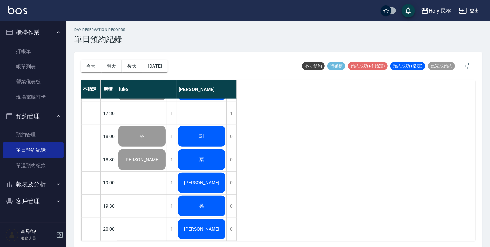
scroll to position [2, 0]
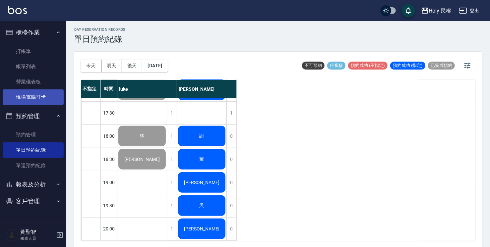
click at [37, 96] on link "現場電腦打卡" at bounding box center [33, 96] width 61 height 15
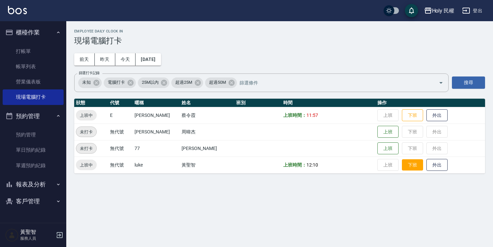
click at [402, 162] on button "下班" at bounding box center [412, 165] width 21 height 12
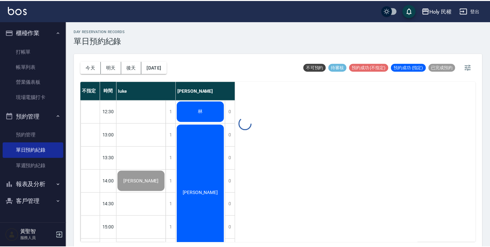
scroll to position [2, 0]
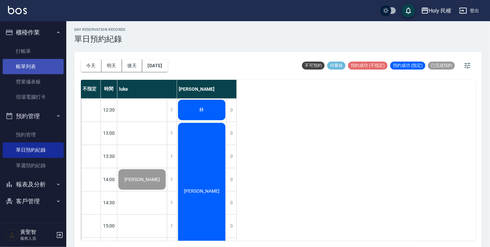
click at [26, 64] on link "帳單列表" at bounding box center [33, 66] width 61 height 15
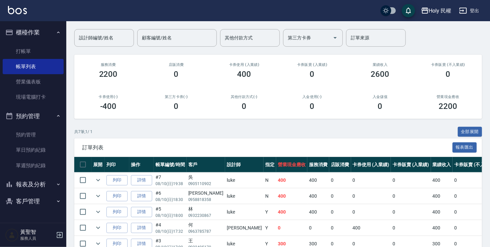
scroll to position [114, 0]
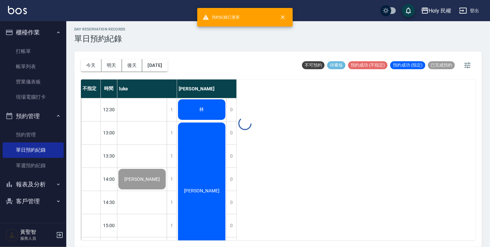
scroll to position [2, 0]
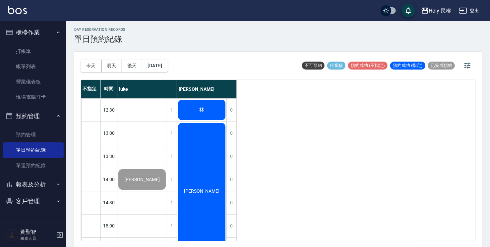
click at [167, 168] on div "林" at bounding box center [141, 179] width 49 height 23
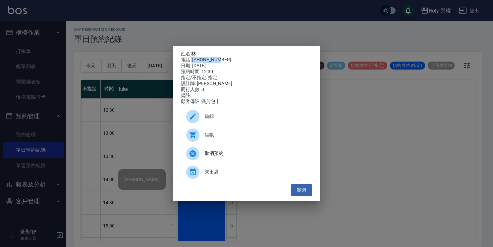
drag, startPoint x: 197, startPoint y: 58, endPoint x: 231, endPoint y: 58, distance: 34.1
click at [231, 58] on div "電話: 0918007699" at bounding box center [246, 60] width 131 height 6
drag, startPoint x: 231, startPoint y: 58, endPoint x: 207, endPoint y: 61, distance: 23.7
drag, startPoint x: 207, startPoint y: 61, endPoint x: 202, endPoint y: 57, distance: 6.6
copy div "0918007699"
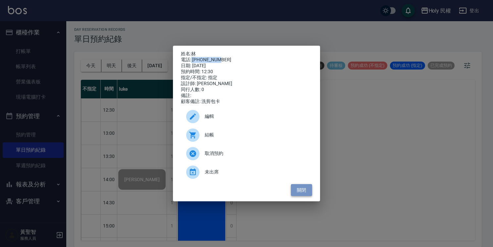
click at [310, 195] on button "關閉" at bounding box center [301, 190] width 21 height 12
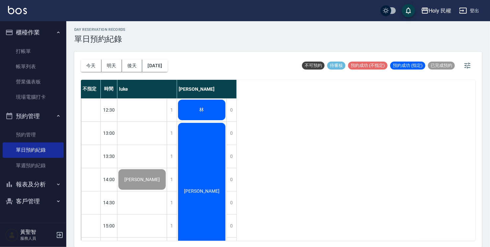
click at [167, 173] on div "[PERSON_NAME]" at bounding box center [141, 179] width 49 height 23
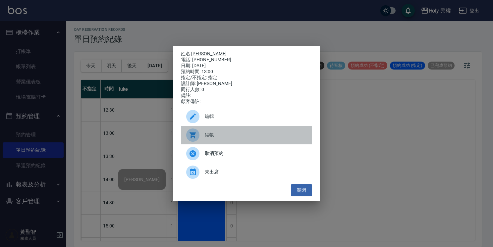
click at [235, 137] on span "結帳" at bounding box center [256, 135] width 102 height 7
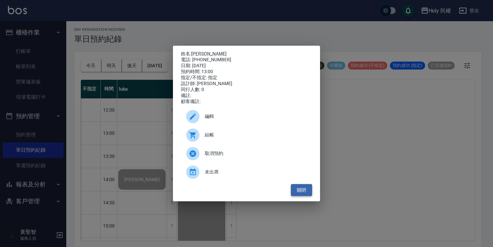
click at [307, 189] on button "關閉" at bounding box center [301, 190] width 21 height 12
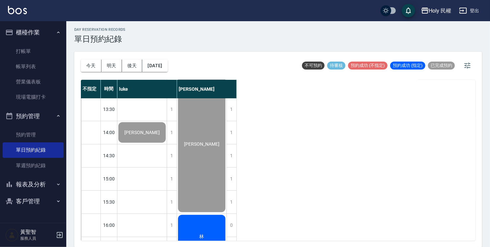
scroll to position [133, 0]
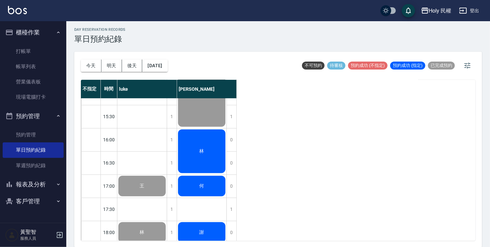
click at [167, 58] on div "林" at bounding box center [141, 47] width 49 height 23
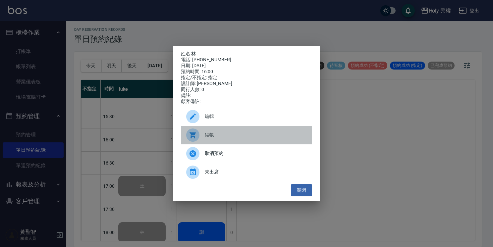
click at [233, 139] on span "結帳" at bounding box center [256, 135] width 102 height 7
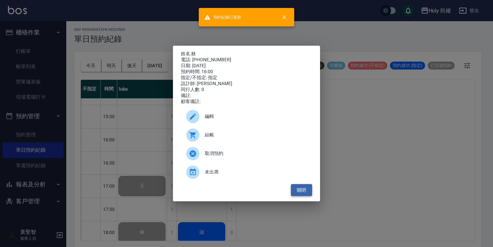
click at [299, 191] on button "關閉" at bounding box center [301, 190] width 21 height 12
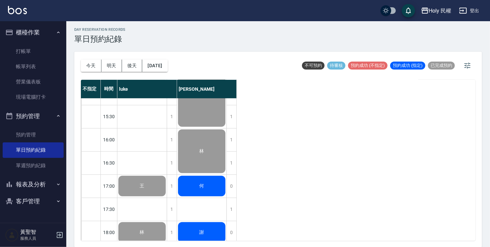
scroll to position [166, 0]
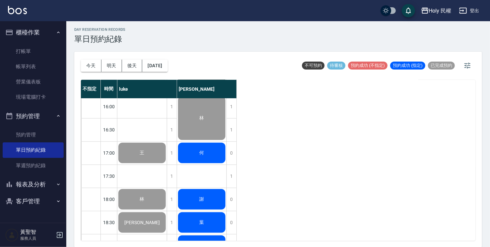
click at [161, 17] on span "何" at bounding box center [142, 13] width 38 height 5
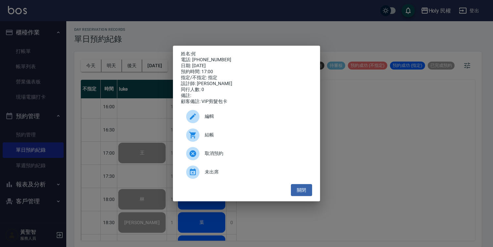
drag, startPoint x: 192, startPoint y: 59, endPoint x: 222, endPoint y: 61, distance: 30.2
click at [222, 61] on div "姓名: 何 電話: 0963785787 日期: 2025/08/10 預約時間: 17:00 指定/不指定: 指定 設計師: Ella 同行人數: 0 備註…" at bounding box center [246, 78] width 131 height 54
drag, startPoint x: 222, startPoint y: 61, endPoint x: 231, endPoint y: 60, distance: 8.7
click at [232, 60] on div "電話: 0963785787" at bounding box center [246, 60] width 131 height 6
click at [196, 58] on div "電話: 0963785787" at bounding box center [246, 60] width 131 height 6
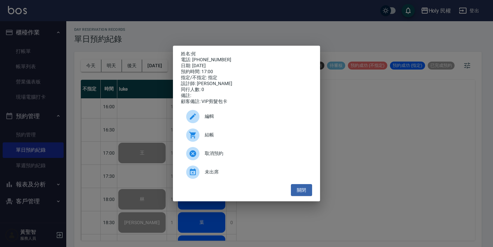
click at [195, 58] on div "電話: 0963785787" at bounding box center [246, 60] width 131 height 6
drag, startPoint x: 193, startPoint y: 58, endPoint x: 223, endPoint y: 55, distance: 30.0
click at [223, 57] on div "電話: 0963785787" at bounding box center [246, 60] width 131 height 6
drag, startPoint x: 223, startPoint y: 55, endPoint x: 216, endPoint y: 55, distance: 6.3
drag, startPoint x: 216, startPoint y: 55, endPoint x: 195, endPoint y: 56, distance: 21.6
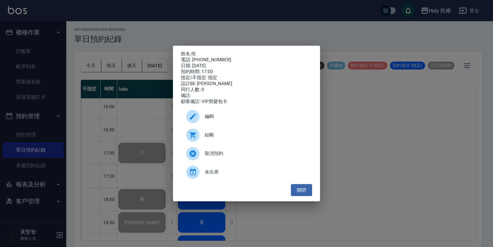
click at [195, 57] on div "電話: 0963785787" at bounding box center [246, 60] width 131 height 6
drag, startPoint x: 191, startPoint y: 59, endPoint x: 223, endPoint y: 55, distance: 32.4
click at [223, 57] on div "電話: 0963785787" at bounding box center [246, 60] width 131 height 6
drag, startPoint x: 223, startPoint y: 55, endPoint x: 207, endPoint y: 60, distance: 17.2
copy div "0963785787"
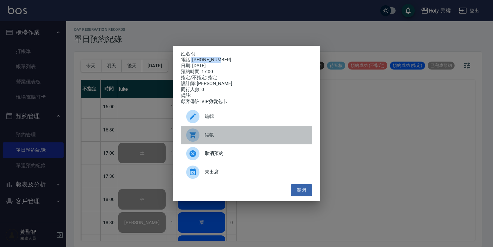
click at [195, 139] on icon at bounding box center [193, 135] width 8 height 8
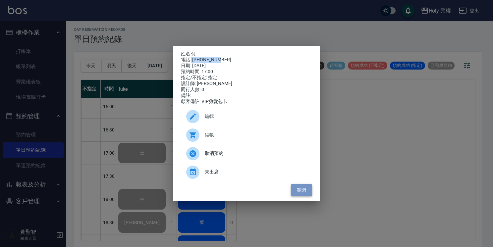
click at [294, 192] on button "關閉" at bounding box center [301, 190] width 21 height 12
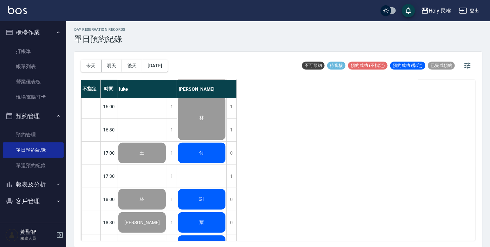
click at [167, 25] on div "謝" at bounding box center [141, 14] width 49 height 23
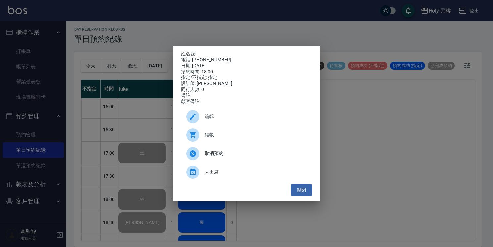
click at [227, 142] on div "結帳" at bounding box center [246, 135] width 131 height 19
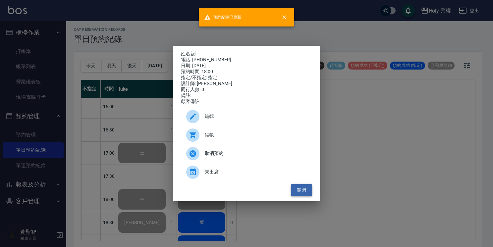
click at [306, 196] on button "關閉" at bounding box center [301, 190] width 21 height 12
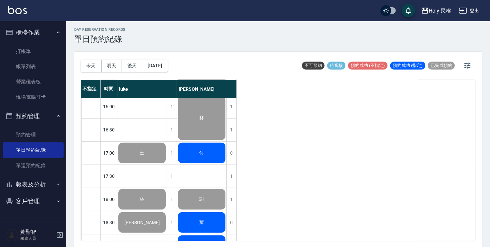
click at [161, 17] on span "葉" at bounding box center [142, 13] width 38 height 5
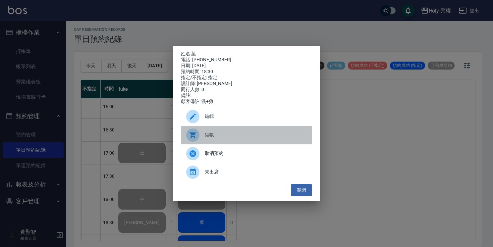
click at [200, 134] on div at bounding box center [195, 135] width 19 height 13
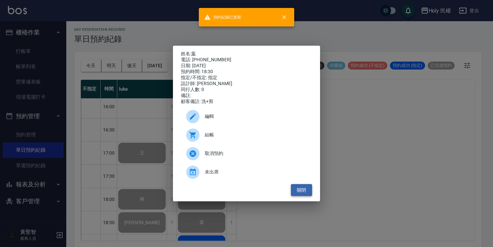
click at [306, 194] on button "關閉" at bounding box center [301, 190] width 21 height 12
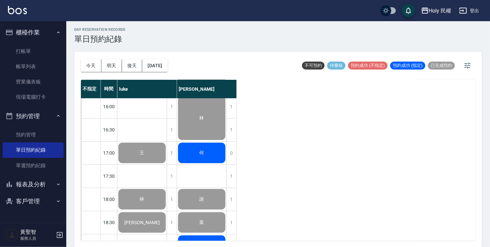
scroll to position [232, 0]
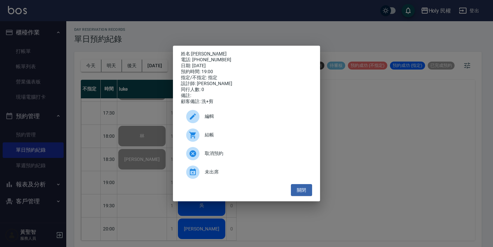
click at [215, 137] on span "結帳" at bounding box center [256, 135] width 102 height 7
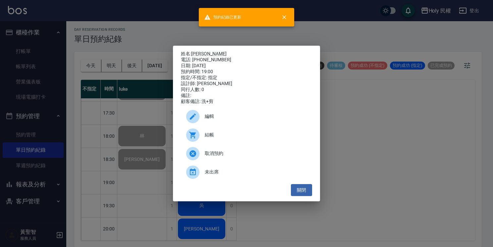
click at [301, 184] on ul "編輯 結帳 取消預約 未出席" at bounding box center [246, 145] width 131 height 80
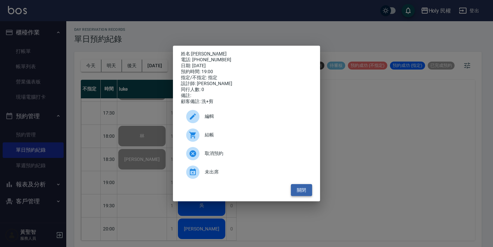
click at [302, 187] on button "關閉" at bounding box center [301, 190] width 21 height 12
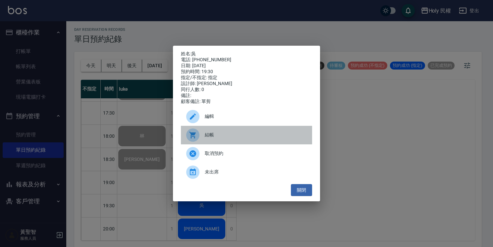
click at [218, 134] on div "結帳" at bounding box center [246, 135] width 131 height 19
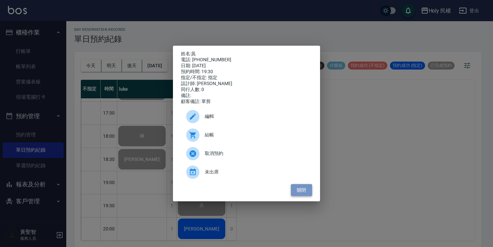
click at [307, 194] on button "關閉" at bounding box center [301, 190] width 21 height 12
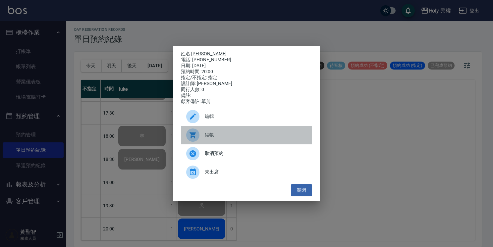
click at [216, 134] on div "結帳" at bounding box center [246, 135] width 131 height 19
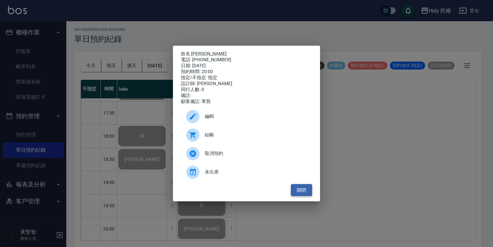
click at [302, 192] on button "關閉" at bounding box center [301, 190] width 21 height 12
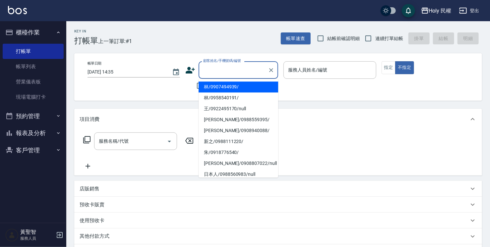
click at [236, 68] on input "顧客姓名/手機號碼/編號" at bounding box center [233, 70] width 64 height 12
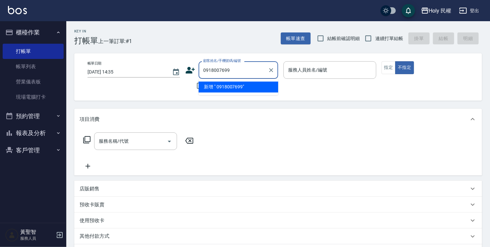
click at [205, 71] on input "0918007699" at bounding box center [233, 70] width 64 height 12
click at [239, 84] on li "林/0918007699/" at bounding box center [238, 87] width 80 height 11
type input "林/0918007699/"
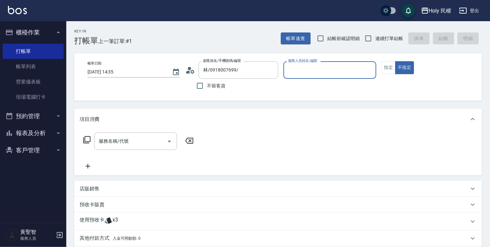
click at [310, 71] on input "服務人員姓名/編號" at bounding box center [329, 70] width 86 height 12
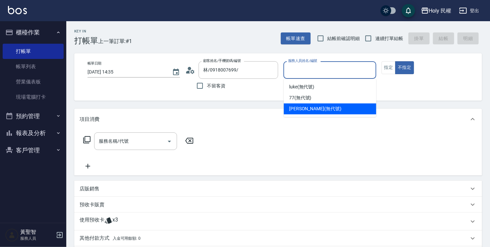
drag, startPoint x: 307, startPoint y: 109, endPoint x: 315, endPoint y: 101, distance: 12.0
click at [307, 109] on span "Ella (無代號)" at bounding box center [315, 108] width 52 height 7
type input "Ella(無代號)"
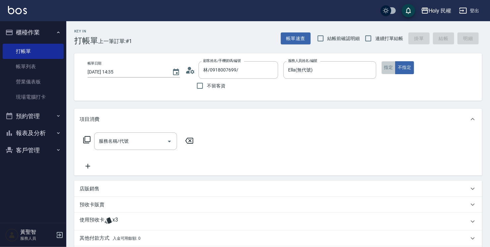
click at [391, 64] on button "指定" at bounding box center [388, 67] width 14 height 13
click at [89, 223] on p "使用預收卡" at bounding box center [92, 222] width 25 height 10
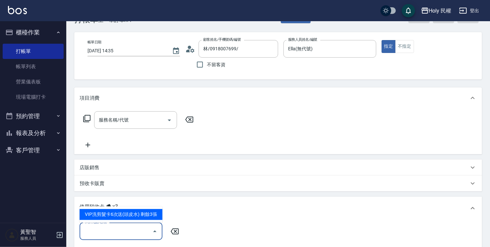
scroll to position [33, 0]
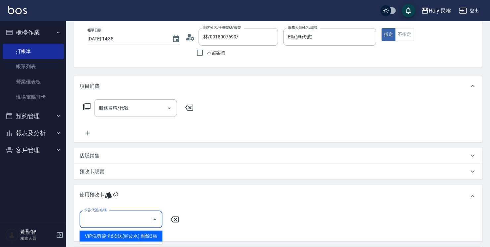
click at [151, 235] on div "VIP洗剪髮卡6次送(頭皮水) 剩餘3張" at bounding box center [121, 236] width 83 height 11
type input "VIP洗剪髮卡6次送(頭皮水)"
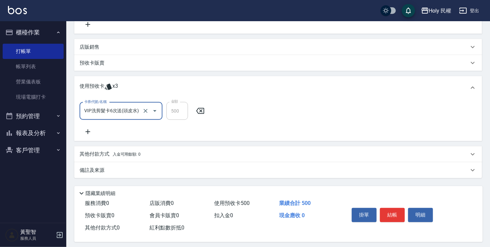
scroll to position [147, 0]
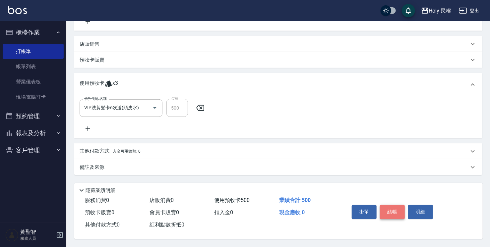
click at [389, 208] on button "結帳" at bounding box center [392, 212] width 25 height 14
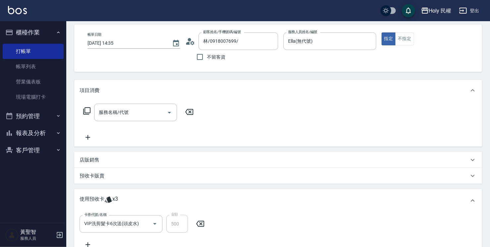
scroll to position [0, 0]
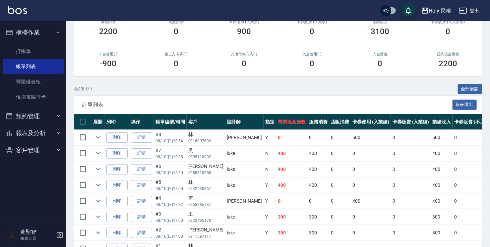
scroll to position [99, 0]
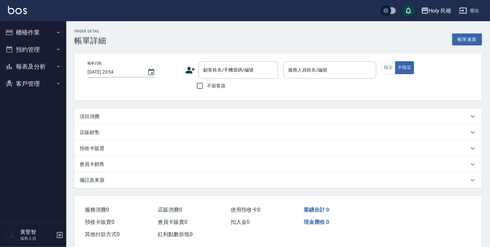
type input "[DATE] 13:00"
type input "Ella(無代號)"
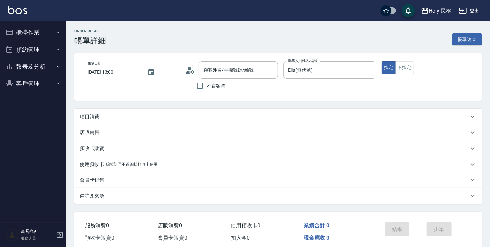
type input "詹濰愷/0908940088/"
click at [141, 152] on div "預收卡販賣" at bounding box center [278, 149] width 408 height 16
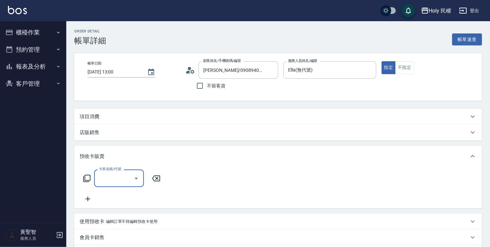
click at [120, 175] on input "卡券名稱/代號" at bounding box center [114, 179] width 34 height 12
click at [134, 211] on span "VIP洗剪髮卡6次送(頭皮水)" at bounding box center [119, 210] width 50 height 18
type input "VIP洗剪髮卡6次送(頭皮水)(C002)"
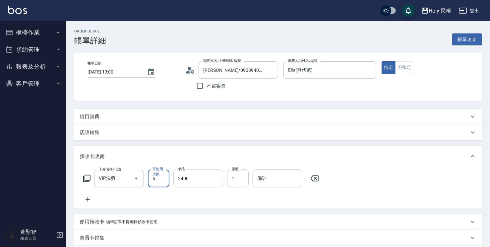
click at [195, 182] on input "2400" at bounding box center [198, 179] width 50 height 18
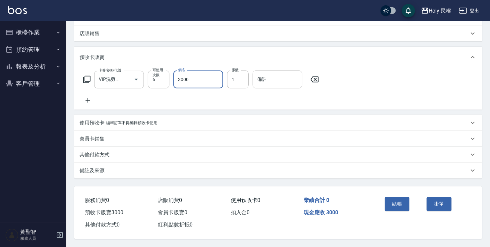
scroll to position [101, 0]
type input "3000"
click at [380, 168] on div "備註及來源" at bounding box center [274, 170] width 389 height 7
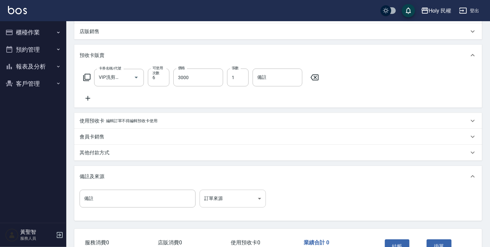
click at [251, 195] on body "Holy 民權 登出 櫃檯作業 打帳單 帳單列表 營業儀表板 現場電腦打卡 預約管理 預約管理 單日預約紀錄 單週預約紀錄 報表及分析 報表目錄 店家日報表 …" at bounding box center [245, 94] width 490 height 391
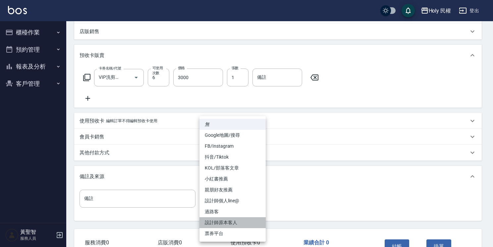
click at [242, 221] on li "設計師原本客人" at bounding box center [232, 222] width 66 height 11
type input "設計師原本客人"
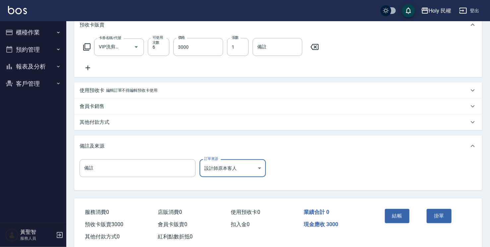
scroll to position [133, 0]
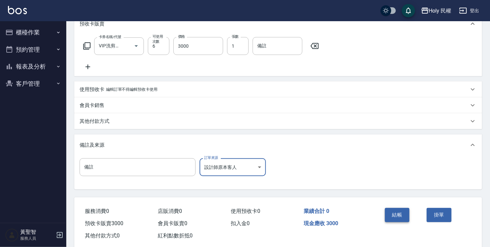
click at [398, 211] on button "結帳" at bounding box center [397, 215] width 25 height 14
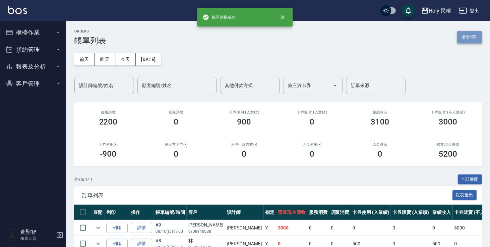
click at [470, 37] on button "新開單" at bounding box center [469, 37] width 25 height 12
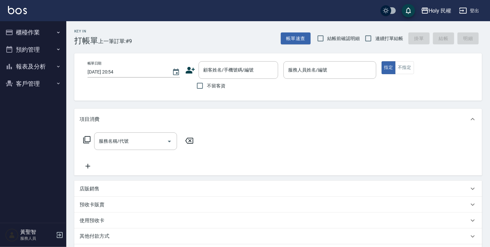
click at [196, 66] on div "顧客姓名/手機號碼/編號 顧客姓名/手機號碼/編號" at bounding box center [231, 70] width 93 height 18
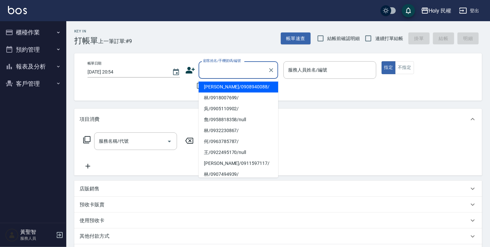
click at [223, 67] on input "顧客姓名/手機號碼/編號" at bounding box center [233, 70] width 64 height 12
click at [233, 85] on li "詹濰愷/0908940088/" at bounding box center [238, 87] width 80 height 11
type input "詹濰愷/0908940088/"
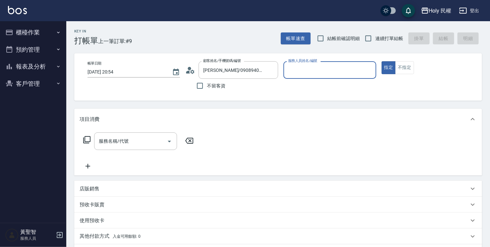
type input "Ella(無代號)"
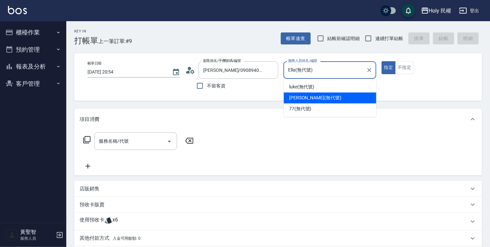
click at [335, 76] on input "Ella(無代號)" at bounding box center [324, 70] width 77 height 12
click at [313, 99] on span "Ella (無代號)" at bounding box center [315, 97] width 52 height 7
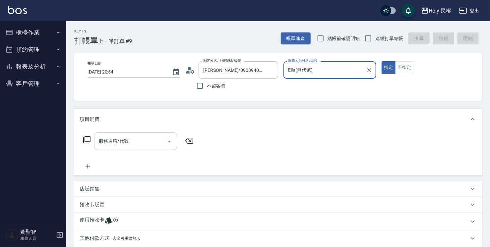
click at [115, 149] on div "服務名稱/代號" at bounding box center [135, 142] width 83 height 18
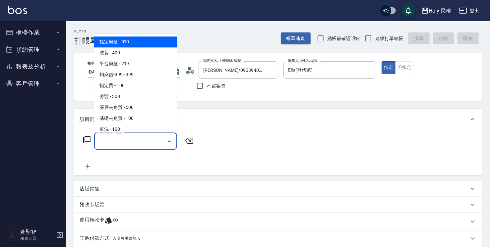
click at [126, 43] on span "指定剪髮 - 500" at bounding box center [135, 41] width 83 height 11
type input "指定剪髮(1)"
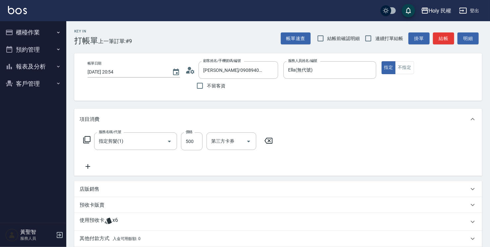
click at [89, 165] on icon at bounding box center [88, 167] width 17 height 8
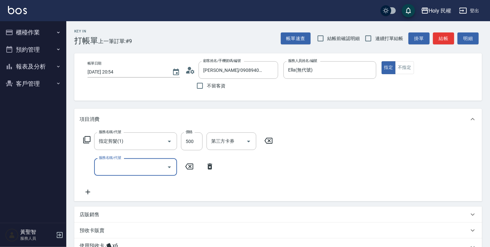
click at [106, 161] on div "服務名稱/代號" at bounding box center [135, 167] width 83 height 18
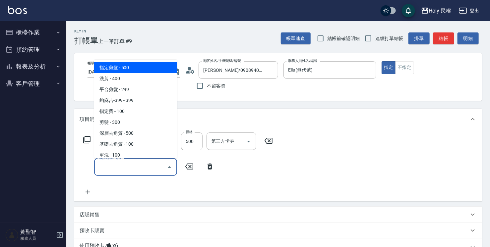
click at [110, 68] on span "指定剪髮 - 500" at bounding box center [135, 67] width 83 height 11
type input "指定剪髮(1)"
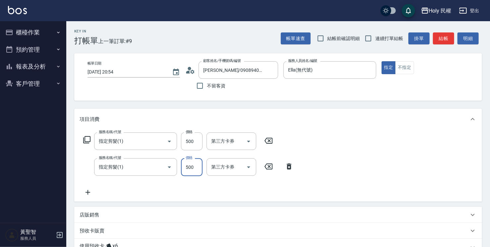
click at [182, 172] on input "500" at bounding box center [192, 167] width 22 height 18
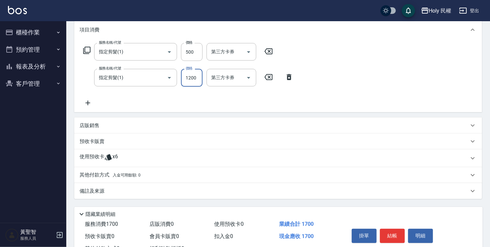
scroll to position [99, 0]
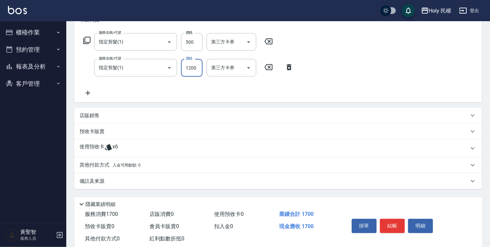
type input "1200"
click at [122, 166] on span "入金可用餘額: 0" at bounding box center [127, 165] width 28 height 5
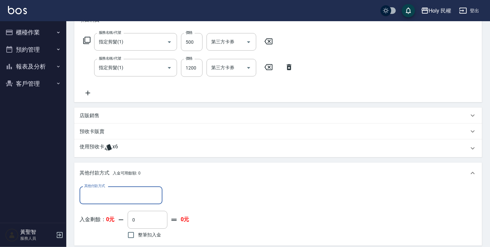
scroll to position [0, 0]
click at [111, 190] on input "其他付款方式" at bounding box center [121, 196] width 77 height 12
click at [118, 210] on span "免費剪髮卷乙次" at bounding box center [121, 212] width 83 height 11
type input "免費剪髮卷乙次"
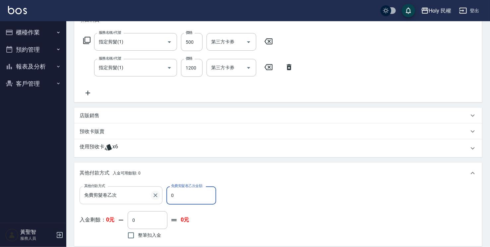
drag, startPoint x: 180, startPoint y: 194, endPoint x: 151, endPoint y: 197, distance: 28.7
click at [151, 197] on div "其他付款方式 免費剪髮卷乙次 其他付款方式 免費剪髮卷乙次金額 0 免費剪髮卷乙次金額" at bounding box center [150, 196] width 141 height 18
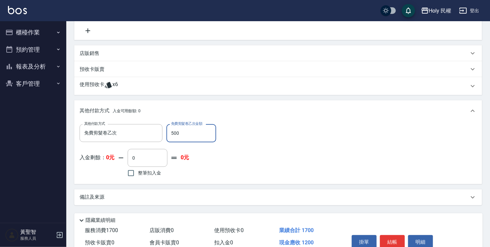
scroll to position [194, 0]
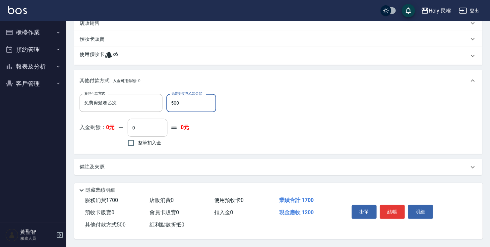
type input "500"
click at [407, 164] on div "備註及來源" at bounding box center [274, 167] width 389 height 7
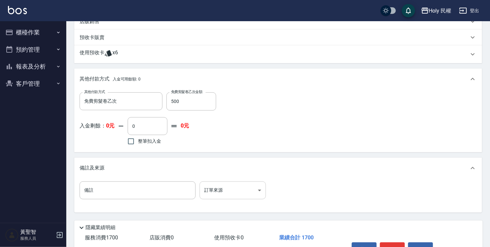
click at [236, 194] on body "Holy 民權 登出 櫃檯作業 打帳單 帳單列表 營業儀表板 現場電腦打卡 預約管理 預約管理 單日預約紀錄 單週預約紀錄 報表及分析 報表目錄 店家日報表 …" at bounding box center [245, 45] width 490 height 478
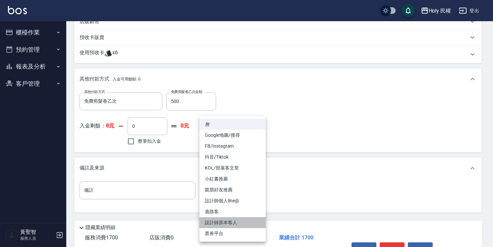
click at [239, 219] on li "設計師原本客人" at bounding box center [232, 222] width 66 height 11
type input "設計師原本客人"
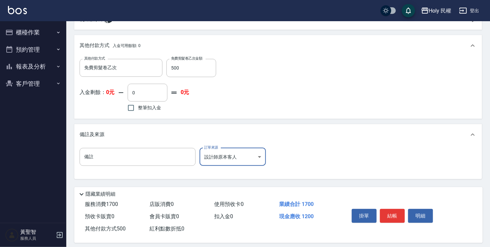
scroll to position [233, 0]
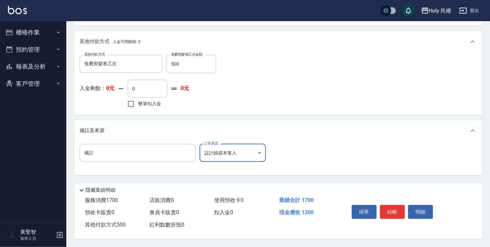
click at [394, 216] on button "結帳" at bounding box center [392, 212] width 25 height 14
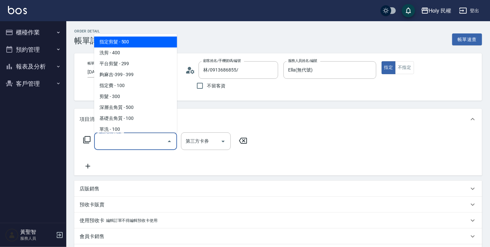
click at [106, 46] on span "指定剪髮 - 500" at bounding box center [135, 41] width 83 height 11
type input "指定剪髮(1)"
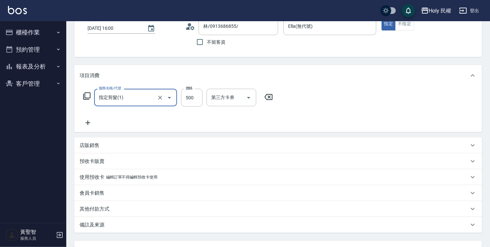
scroll to position [99, 0]
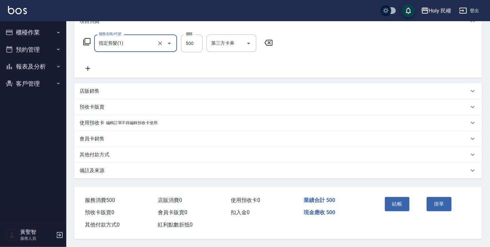
click at [214, 170] on div "備註及來源" at bounding box center [274, 170] width 389 height 7
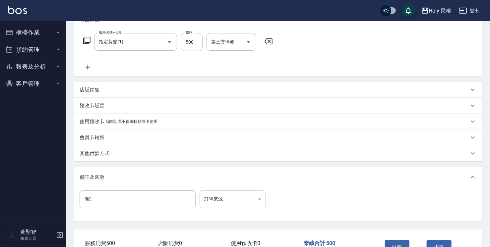
click at [233, 194] on body "Holy 民權 登出 櫃檯作業 打帳單 帳單列表 營業儀表板 現場電腦打卡 預約管理 預約管理 單日預約紀錄 單週預約紀錄 報表及分析 報表目錄 店家日報表 …" at bounding box center [245, 96] width 490 height 390
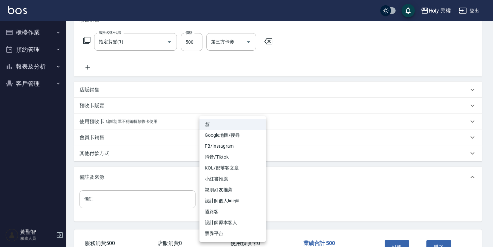
click at [241, 227] on li "設計師原本客人" at bounding box center [232, 222] width 66 height 11
type input "設計師原本客人"
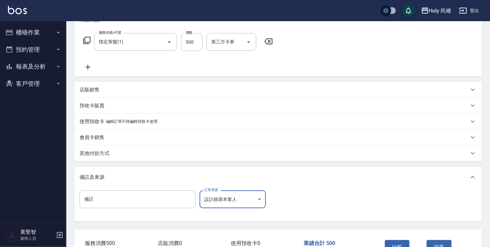
scroll to position [144, 0]
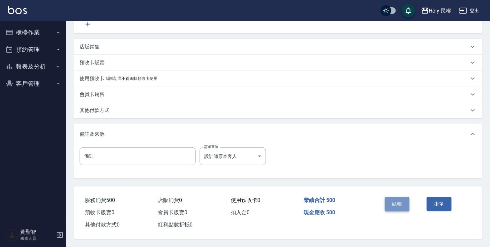
click at [401, 205] on button "結帳" at bounding box center [397, 204] width 25 height 14
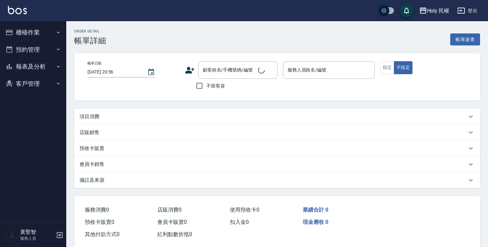
click at [30, 28] on button "櫃檯作業" at bounding box center [33, 32] width 61 height 17
type input "[DATE] 17:00"
type input "Ella(無代號)"
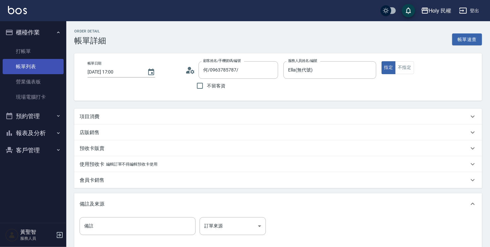
type input "何/0963785787/"
click at [31, 66] on link "帳單列表" at bounding box center [33, 66] width 61 height 15
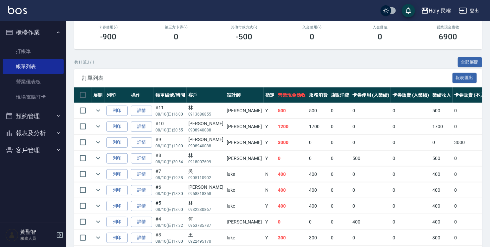
scroll to position [133, 0]
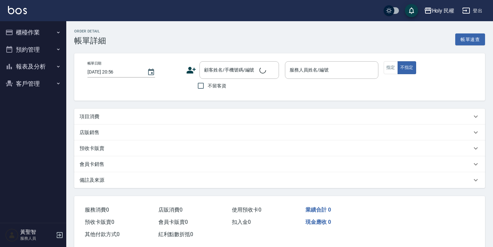
type input "[DATE] 18:00"
type input "Ella(無代號)"
click at [182, 115] on div "項目消費" at bounding box center [276, 116] width 392 height 7
type input "謝/0975915305/"
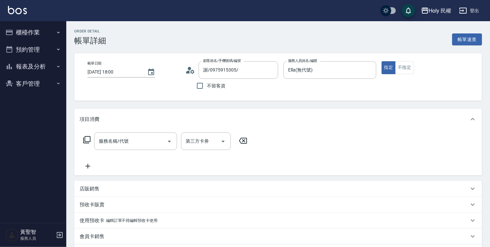
click at [137, 150] on div "服務名稱/代號 服務名稱/代號 第三方卡券 第三方卡券" at bounding box center [166, 152] width 172 height 38
click at [138, 142] on input "服務名稱/代號" at bounding box center [130, 142] width 67 height 12
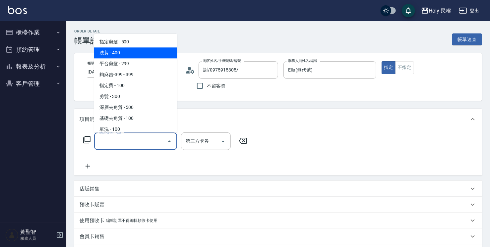
click at [136, 49] on span "洗剪 - 400" at bounding box center [135, 52] width 83 height 11
type input "洗剪(3)"
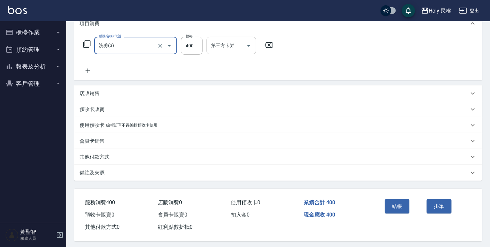
scroll to position [99, 0]
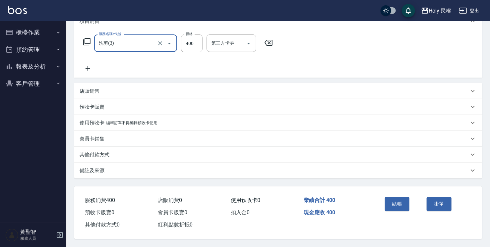
click at [302, 169] on div "備註及來源" at bounding box center [274, 170] width 389 height 7
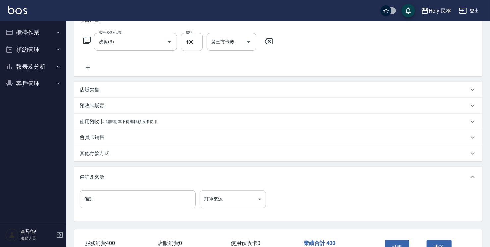
click at [229, 208] on body "Holy 民權 登出 櫃檯作業 打帳單 帳單列表 營業儀表板 現場電腦打卡 預約管理 預約管理 單日預約紀錄 單週預約紀錄 報表及分析 報表目錄 店家日報表 …" at bounding box center [245, 96] width 490 height 390
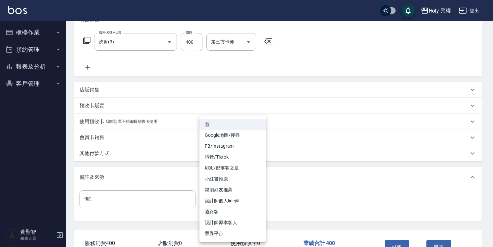
click at [229, 219] on li "設計師原本客人" at bounding box center [232, 222] width 66 height 11
type input "設計師原本客人"
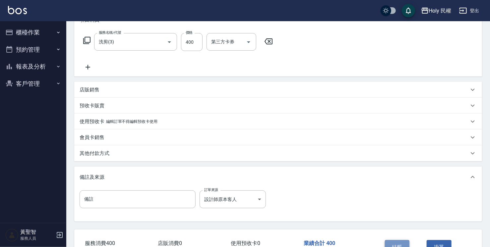
click at [390, 243] on button "結帳" at bounding box center [397, 247] width 25 height 14
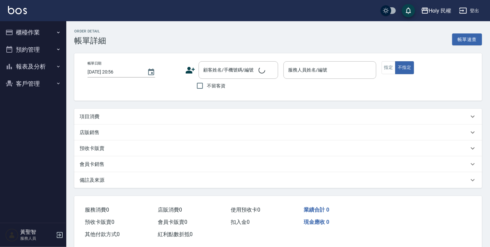
type input "[DATE] 18:30"
type input "Ella(無代號)"
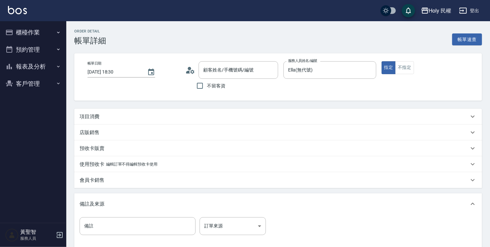
type input "葉/0981221715/"
click at [160, 115] on div "項目消費" at bounding box center [274, 116] width 389 height 7
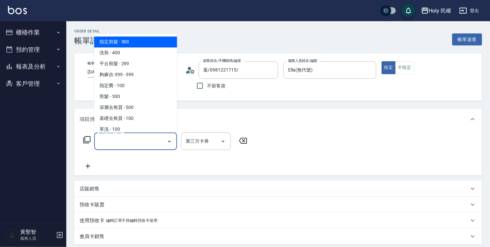
click at [151, 136] on input "服務名稱/代號" at bounding box center [130, 142] width 67 height 12
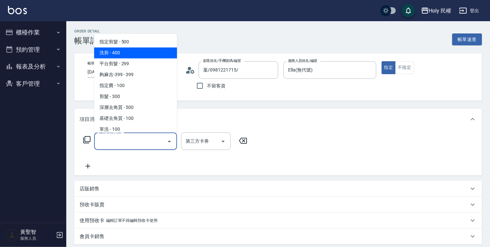
click at [127, 47] on span "指定剪髮 - 500" at bounding box center [135, 41] width 83 height 11
type input "指定剪髮(1)"
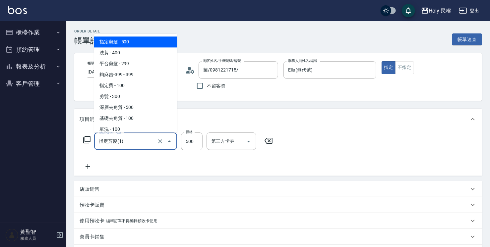
click at [146, 143] on input "指定剪髮(1)" at bounding box center [126, 142] width 58 height 12
click at [148, 41] on span "指定剪髮 - 500" at bounding box center [135, 41] width 83 height 11
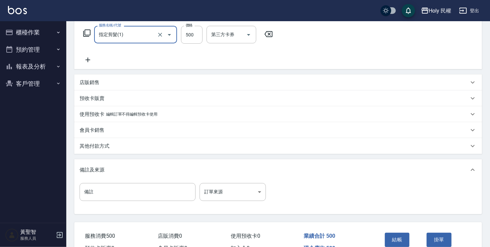
scroll to position [133, 0]
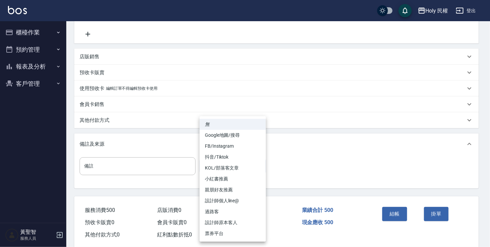
click at [225, 158] on body "Holy 民權 登出 櫃檯作業 打帳單 帳單列表 營業儀表板 現場電腦打卡 預約管理 預約管理 單日預約紀錄 單週預約紀錄 報表及分析 報表目錄 店家日報表 …" at bounding box center [245, 62] width 490 height 390
click at [241, 221] on li "設計師原本客人" at bounding box center [232, 222] width 66 height 11
type input "設計師原本客人"
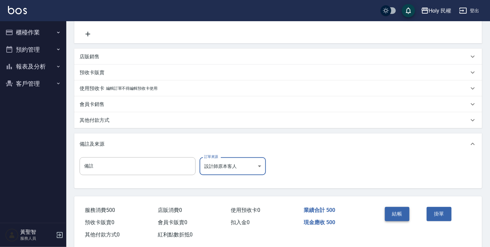
click at [404, 213] on button "結帳" at bounding box center [397, 214] width 25 height 14
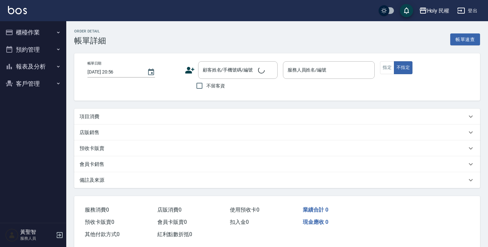
click at [117, 121] on div "項目消費" at bounding box center [277, 117] width 406 height 16
type input "[DATE] 19:00"
type input "Ella(無代號)"
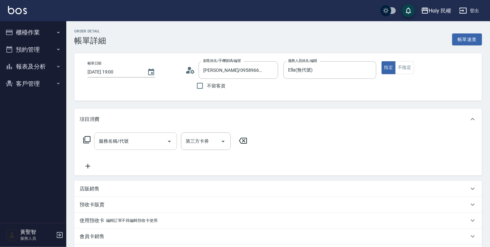
click at [117, 146] on input "服務名稱/代號" at bounding box center [130, 142] width 67 height 12
type input "[PERSON_NAME]/0958966896/"
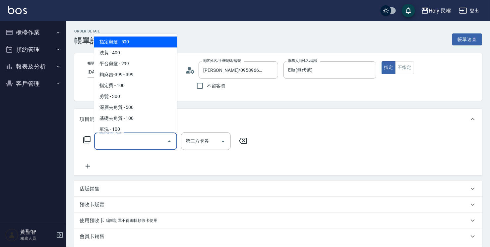
click at [111, 37] on span "指定剪髮 - 500" at bounding box center [135, 41] width 83 height 11
type input "指定剪髮(1)"
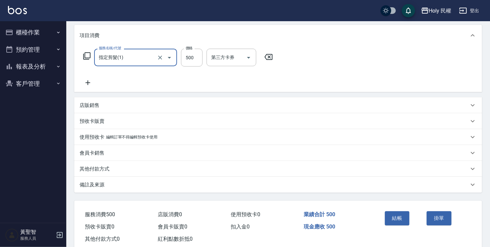
scroll to position [100, 0]
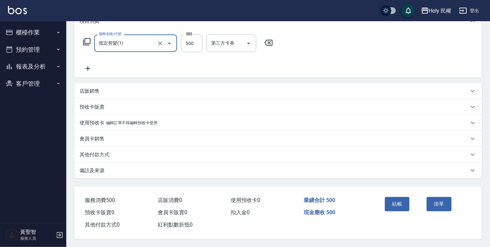
click at [278, 176] on div "備註及來源" at bounding box center [278, 171] width 408 height 16
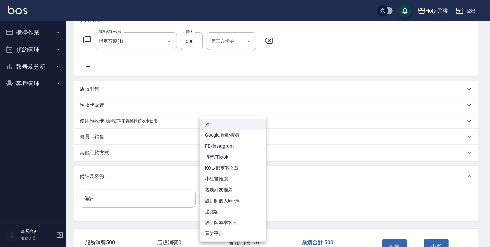
click at [241, 198] on body "Holy 民權 登出 櫃檯作業 打帳單 帳單列表 營業儀表板 現場電腦打卡 預約管理 預約管理 單日預約紀錄 單週預約紀錄 報表及分析 報表目錄 店家日報表 …" at bounding box center [245, 95] width 490 height 390
click at [237, 222] on li "設計師原本客人" at bounding box center [232, 222] width 66 height 11
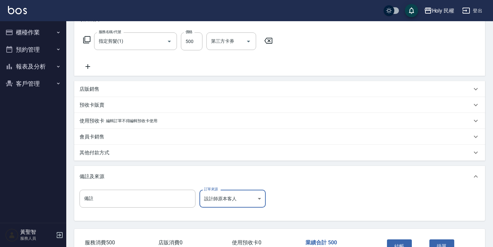
type input "設計師原本客人"
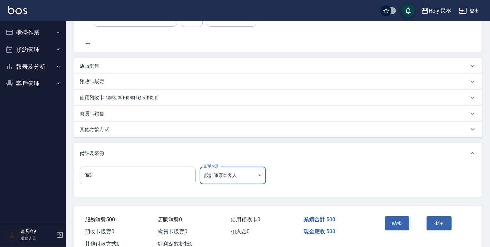
scroll to position [144, 0]
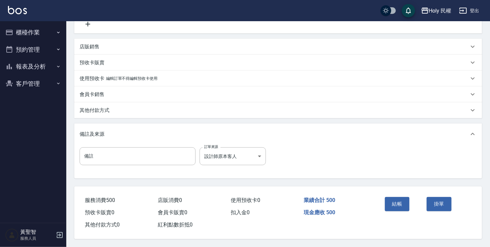
click at [397, 211] on div "結帳" at bounding box center [403, 209] width 42 height 29
click at [397, 207] on button "結帳" at bounding box center [397, 204] width 25 height 14
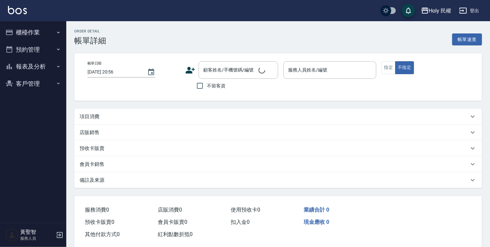
type input "2025/08/10 19:30"
type input "Ella(無代號)"
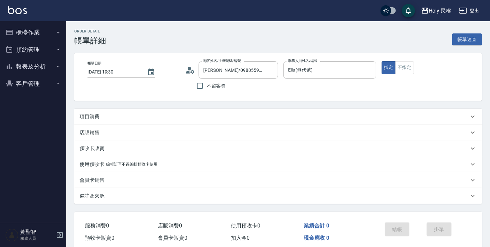
type input "吳/0988559395/"
click at [137, 114] on div "項目消費" at bounding box center [274, 116] width 389 height 7
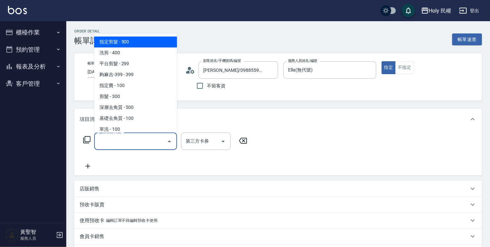
click at [144, 145] on input "服務名稱/代號" at bounding box center [130, 142] width 67 height 12
click at [105, 44] on span "指定剪髮 - 500" at bounding box center [135, 41] width 83 height 11
type input "指定剪髮(1)"
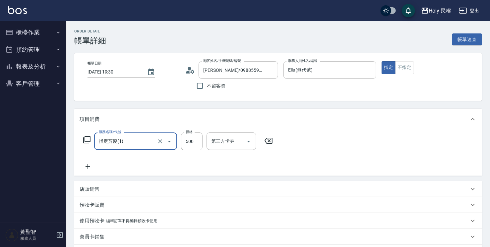
click at [270, 143] on icon at bounding box center [268, 141] width 8 height 6
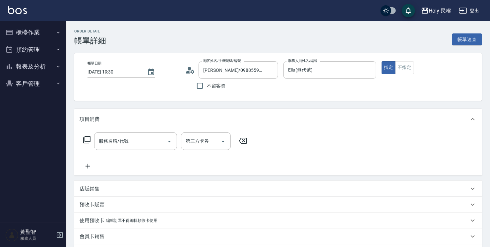
click at [143, 208] on div "預收卡販賣" at bounding box center [274, 204] width 389 height 7
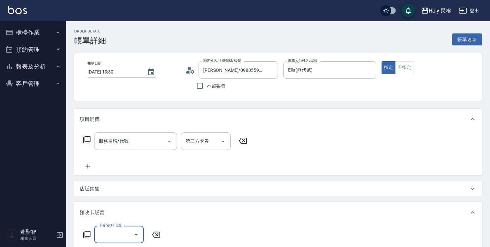
click at [120, 228] on label "卡券名稱/代號" at bounding box center [110, 225] width 22 height 5
click at [120, 229] on input "卡券名稱/代號" at bounding box center [114, 235] width 34 height 12
click at [127, 238] on input "卡券名稱/代號" at bounding box center [114, 235] width 34 height 12
click at [127, 220] on span "VIP洗剪髮卡6次送(頭皮水)" at bounding box center [119, 214] width 50 height 18
type input "VIP洗剪髮卡6次送(頭皮水)(C002)"
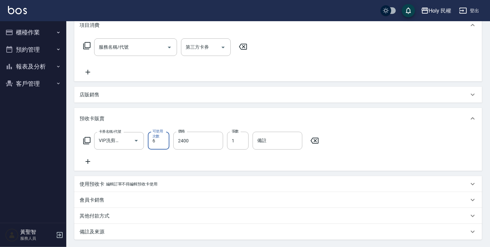
scroll to position [99, 0]
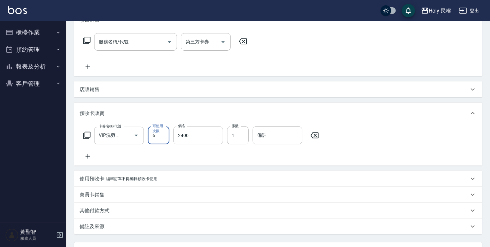
click at [187, 137] on input "2400" at bounding box center [198, 136] width 50 height 18
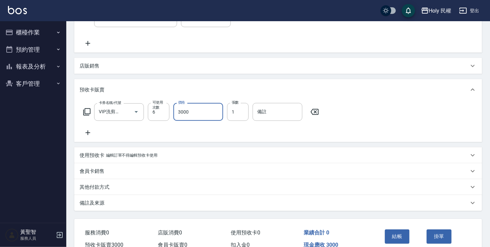
scroll to position [133, 0]
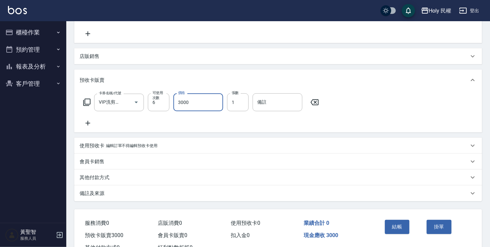
type input "3000"
click at [176, 198] on div "備註及來源" at bounding box center [278, 194] width 408 height 16
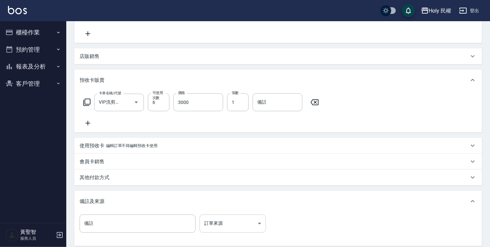
click at [229, 230] on body "Holy 民權 登出 櫃檯作業 打帳單 帳單列表 營業儀表板 現場電腦打卡 預約管理 預約管理 單日預約紀錄 單週預約紀錄 報表及分析 報表目錄 店家日報表 …" at bounding box center [245, 90] width 490 height 447
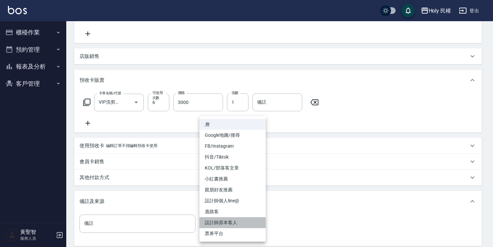
click at [233, 223] on li "設計師原本客人" at bounding box center [232, 222] width 66 height 11
type input "設計師原本客人"
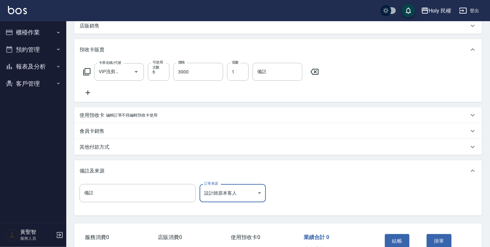
scroll to position [199, 0]
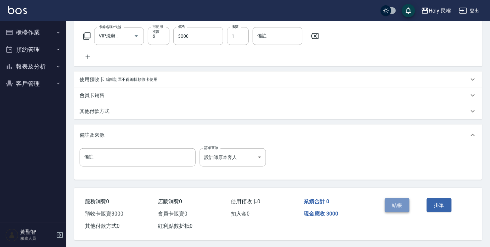
click at [392, 210] on button "結帳" at bounding box center [397, 205] width 25 height 14
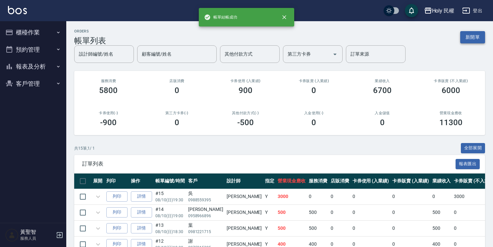
click at [481, 38] on button "新開單" at bounding box center [472, 37] width 25 height 12
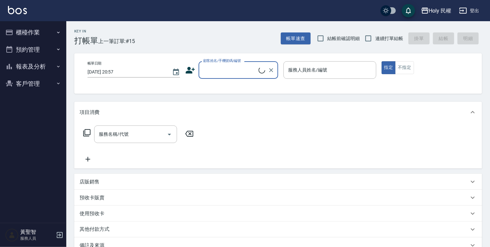
click at [217, 65] on input "顧客姓名/手機號碼/編號" at bounding box center [229, 70] width 57 height 12
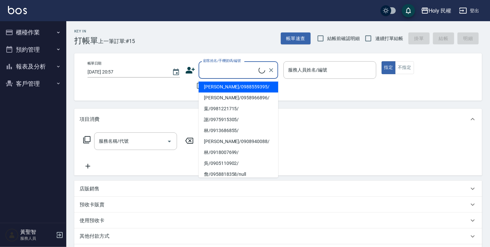
click at [221, 86] on li "吳/0988559395/" at bounding box center [238, 87] width 80 height 11
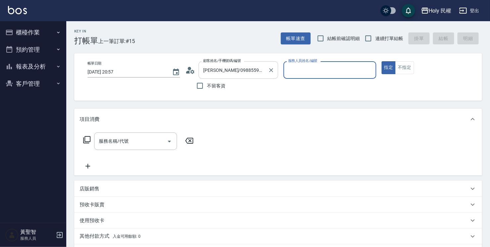
type input "吳/0988559395/"
type input "Ella(無代號)"
click at [134, 144] on input "服務名稱/代號" at bounding box center [130, 142] width 67 height 12
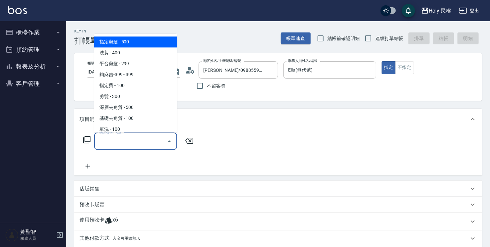
click at [139, 44] on span "指定剪髮 - 500" at bounding box center [135, 41] width 83 height 11
type input "指定剪髮(1)"
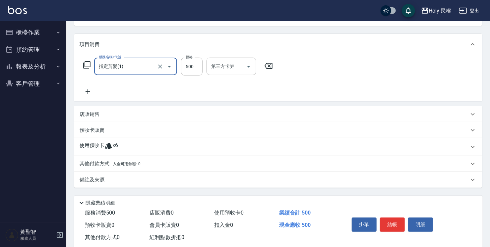
scroll to position [89, 0]
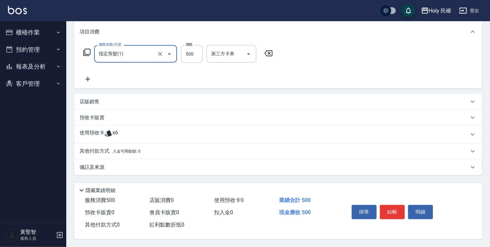
click at [207, 148] on div "其他付款方式 入金可用餘額: 0" at bounding box center [274, 151] width 389 height 7
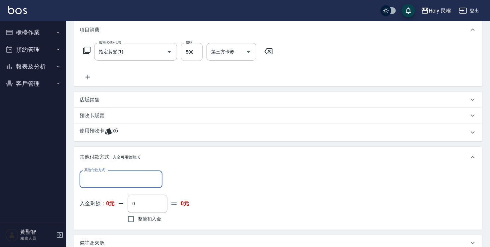
scroll to position [0, 0]
click at [136, 186] on div "其他付款方式" at bounding box center [121, 180] width 83 height 18
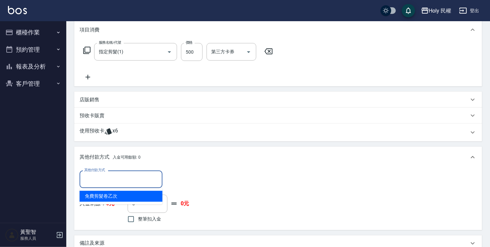
click at [145, 199] on span "免費剪髮卷乙次" at bounding box center [121, 196] width 83 height 11
type input "免費剪髮卷乙次"
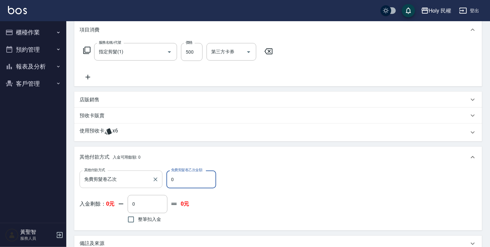
drag, startPoint x: 180, startPoint y: 181, endPoint x: 146, endPoint y: 184, distance: 34.6
click at [146, 184] on div "其他付款方式 免費剪髮卷乙次 其他付款方式 免費剪髮卷乙次金額 0 免費剪髮卷乙次金額" at bounding box center [150, 180] width 141 height 18
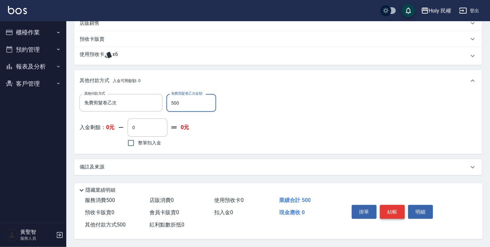
type input "500"
click at [387, 207] on button "結帳" at bounding box center [392, 212] width 25 height 14
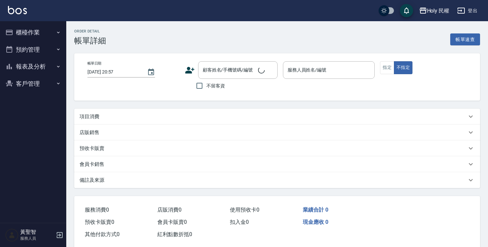
click at [209, 122] on div "項目消費" at bounding box center [277, 117] width 406 height 16
type input "[DATE] 20:00"
type input "Ella(無代號)"
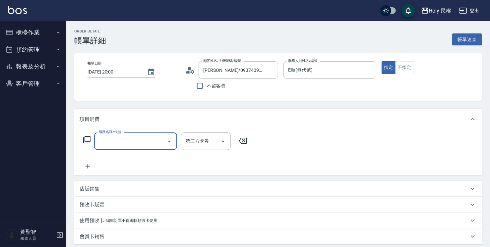
type input "[PERSON_NAME]/0937409687/"
click at [114, 137] on input "服務名稱/代號" at bounding box center [130, 142] width 67 height 12
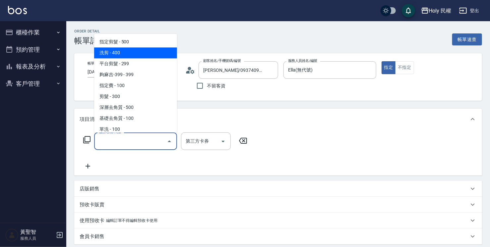
click at [117, 48] on span "洗剪 - 400" at bounding box center [135, 52] width 83 height 11
type input "洗剪(3)"
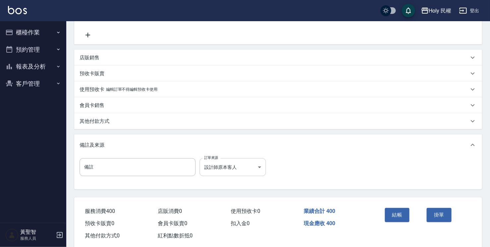
scroll to position [133, 0]
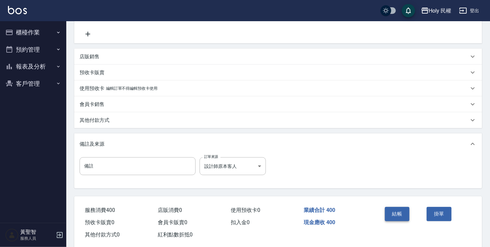
click at [388, 216] on button "結帳" at bounding box center [397, 214] width 25 height 14
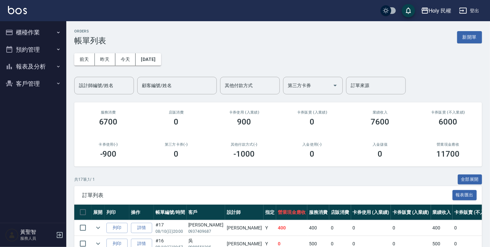
click at [30, 29] on button "櫃檯作業" at bounding box center [33, 32] width 61 height 17
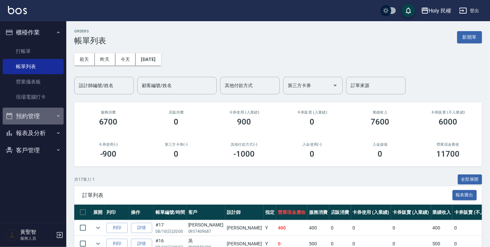
click at [39, 121] on button "預約管理" at bounding box center [33, 116] width 61 height 17
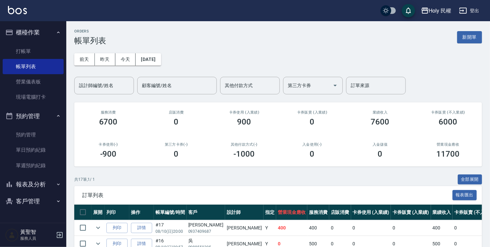
click at [253, 56] on div "[DATE] [DATE] [DATE] [DATE] 設計師編號/姓名 設計師編號/姓名 顧客編號/姓名 顧客編號/姓名 其他付款方式 其他付款方式 第三方…" at bounding box center [278, 69] width 408 height 49
click at [41, 154] on link "單日預約紀錄" at bounding box center [33, 149] width 61 height 15
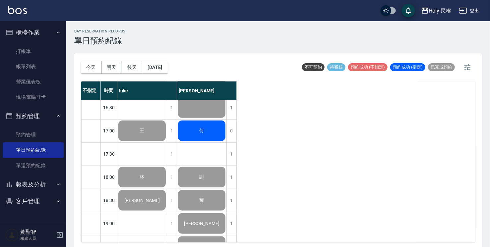
scroll to position [234, 0]
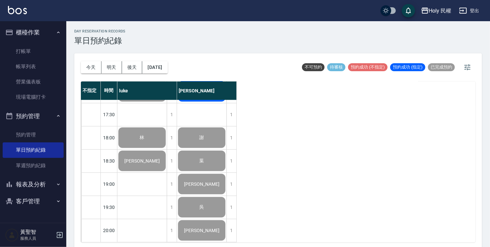
click at [15, 182] on button "報表及分析" at bounding box center [33, 184] width 61 height 17
click at [113, 64] on button "明天" at bounding box center [111, 67] width 21 height 12
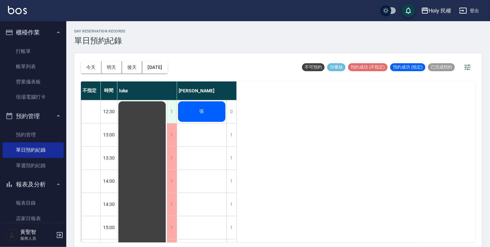
click at [172, 112] on div "1" at bounding box center [172, 111] width 10 height 23
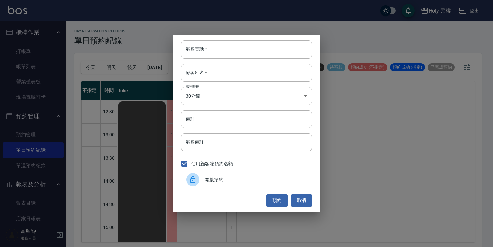
click at [351, 121] on div "顧客電話   * 顧客電話   * 顧客姓名   * 顧客姓名   * 服務時長 30分鐘 1 服務時長 備註 備註 顧客備註 顧客備註 佔用顧客端預約名額 …" at bounding box center [246, 123] width 493 height 247
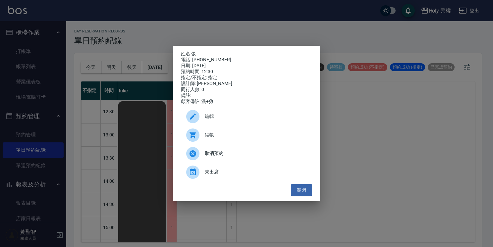
click at [391, 140] on div "姓名: 張 電話: [PHONE_NUMBER] 日期: [DATE] 預約時間: 12:30 指定/不指定: 指定 設計師: [PERSON_NAME] 同…" at bounding box center [246, 123] width 493 height 247
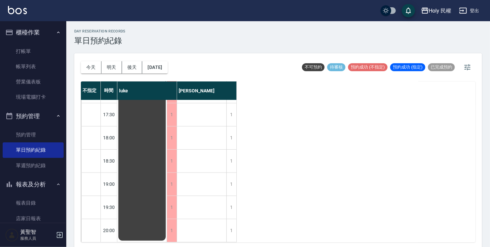
scroll to position [234, 0]
